Goal: Information Seeking & Learning: Learn about a topic

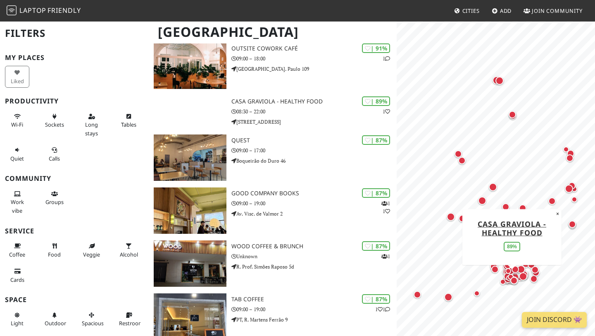
scroll to position [399, 0]
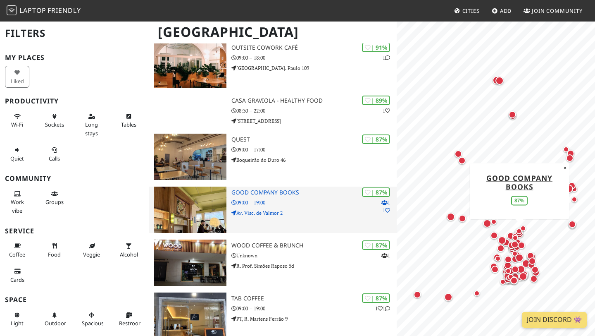
click at [260, 193] on h3 "Good Company Books" at bounding box center [313, 192] width 165 height 7
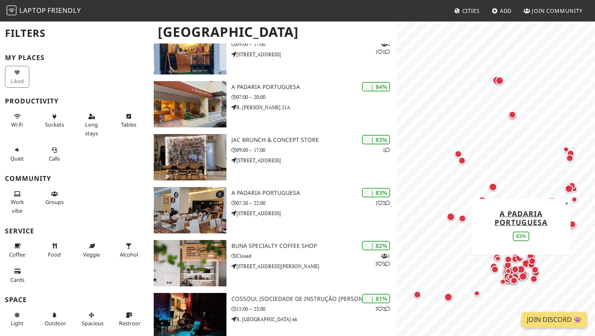
scroll to position [928, 0]
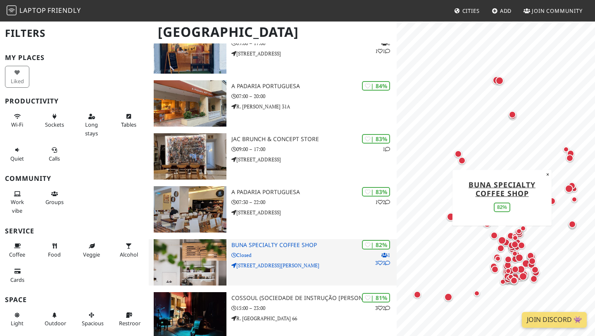
click at [303, 262] on p "Avenida Ressano Garcia 43A" at bounding box center [313, 265] width 165 height 8
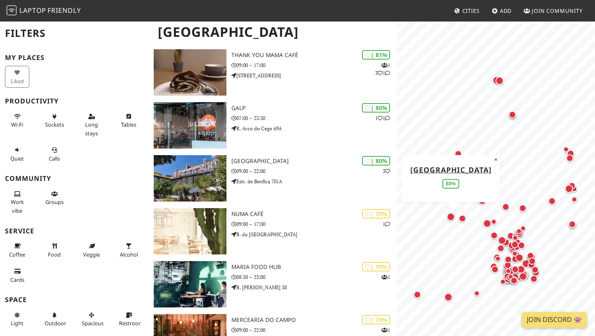
scroll to position [1282, 0]
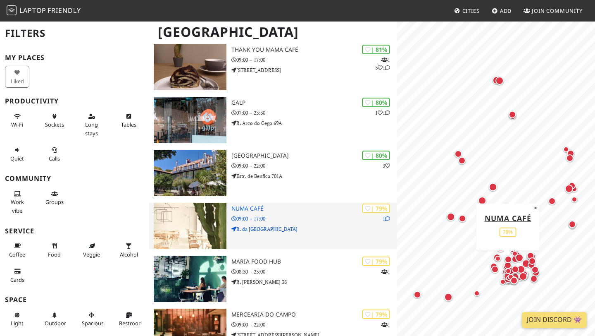
click at [262, 215] on p "09:00 – 17:00" at bounding box center [313, 219] width 165 height 8
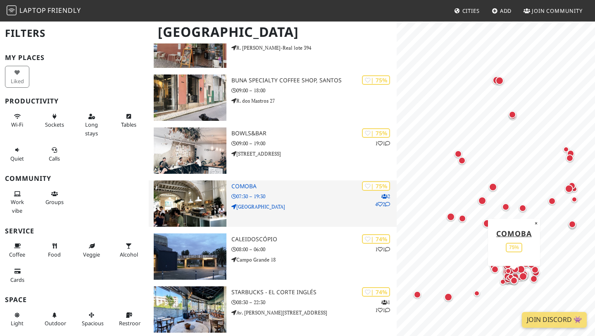
scroll to position [1782, 0]
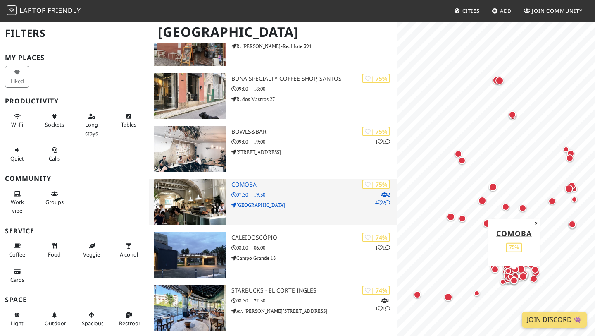
click at [193, 219] on img at bounding box center [190, 202] width 73 height 46
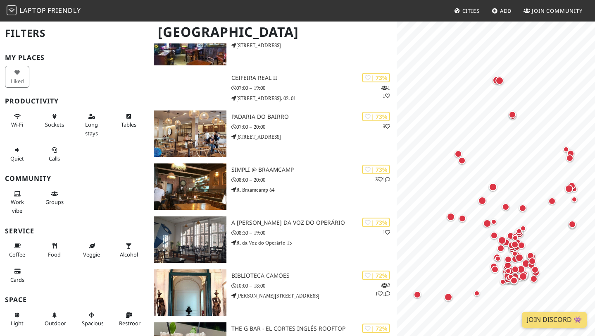
scroll to position [2153, 0]
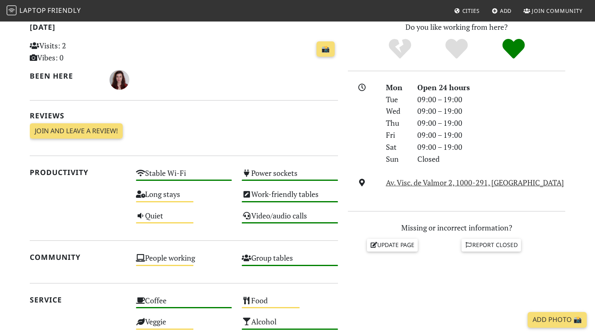
scroll to position [188, 0]
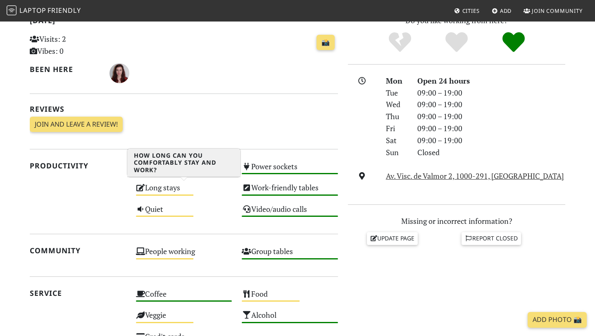
click at [167, 191] on div "Long stays Medium" at bounding box center [184, 191] width 106 height 21
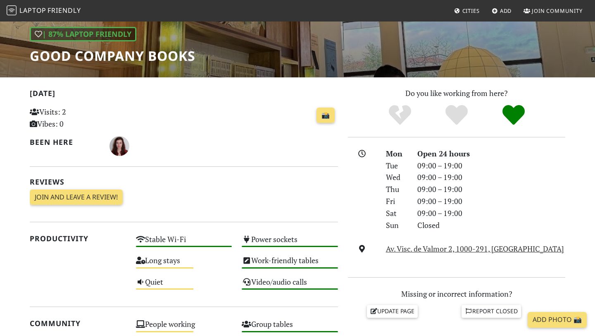
scroll to position [112, 0]
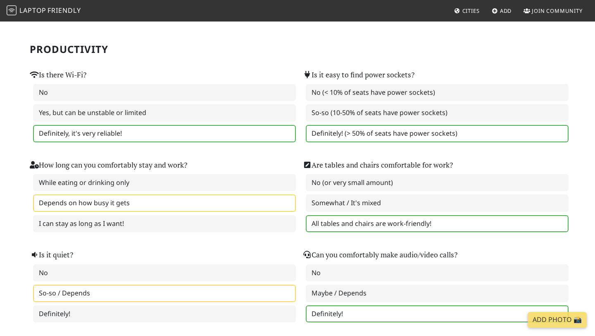
scroll to position [58, 0]
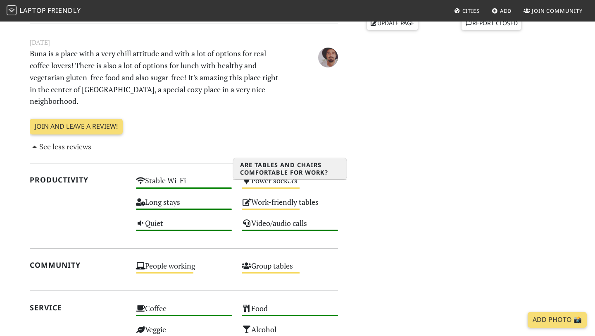
scroll to position [410, 0]
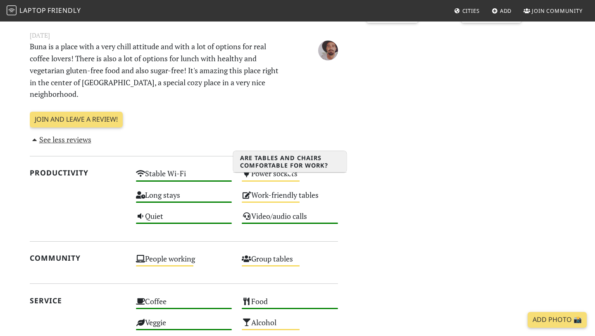
click at [274, 188] on div "Work-friendly tables Medium" at bounding box center [290, 198] width 106 height 21
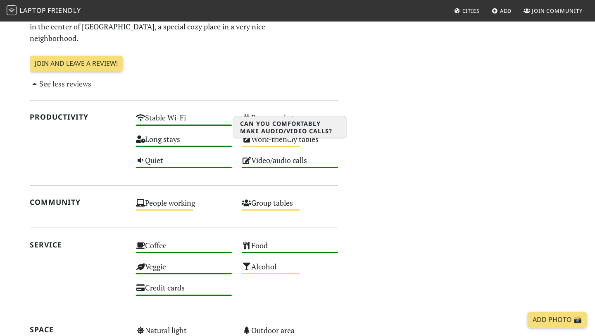
scroll to position [466, 0]
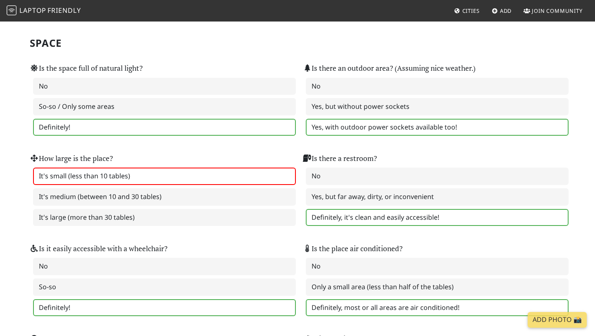
scroll to position [828, 0]
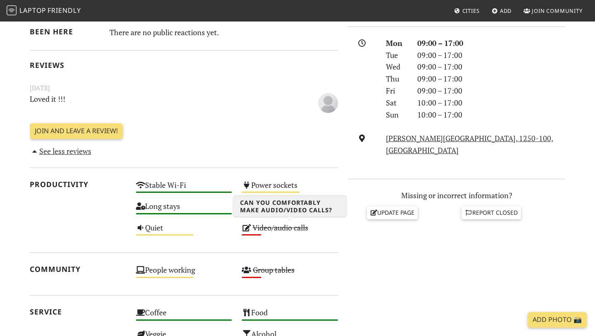
click at [274, 255] on div "[DATE] Visits: 1 Vibes: 0 📸 Been here There are no public reactions yet. Review…" at bounding box center [184, 237] width 318 height 520
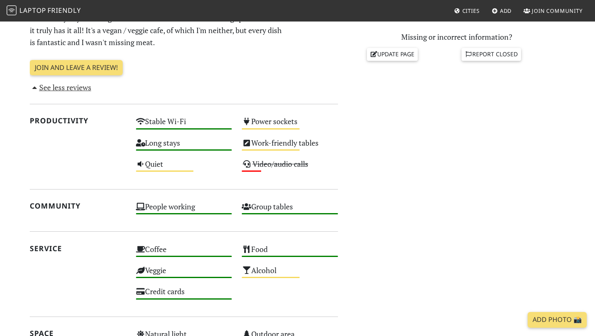
scroll to position [384, 0]
